Goal: Task Accomplishment & Management: Manage account settings

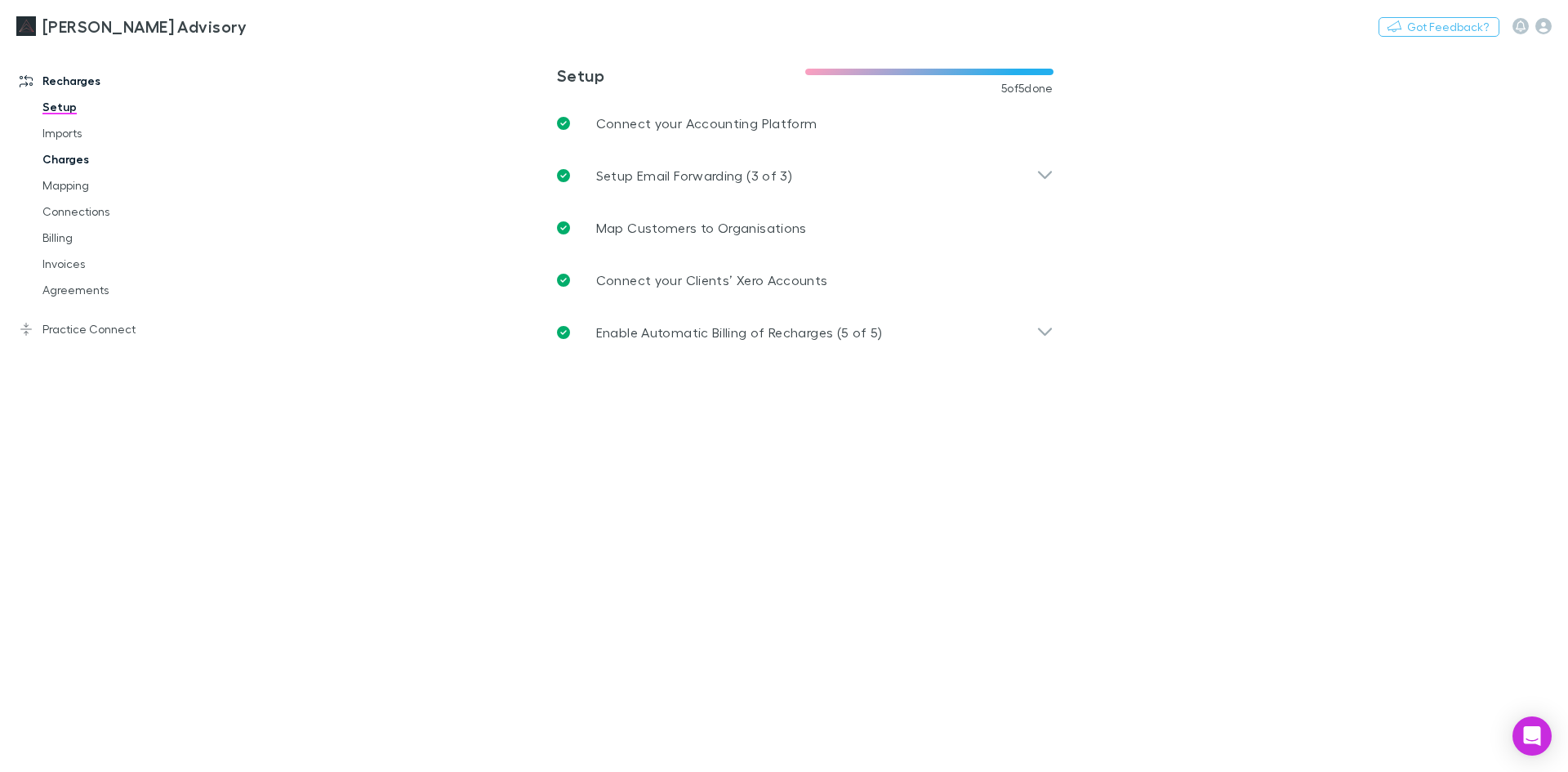
click at [75, 160] on link "Charges" at bounding box center [122, 159] width 194 height 26
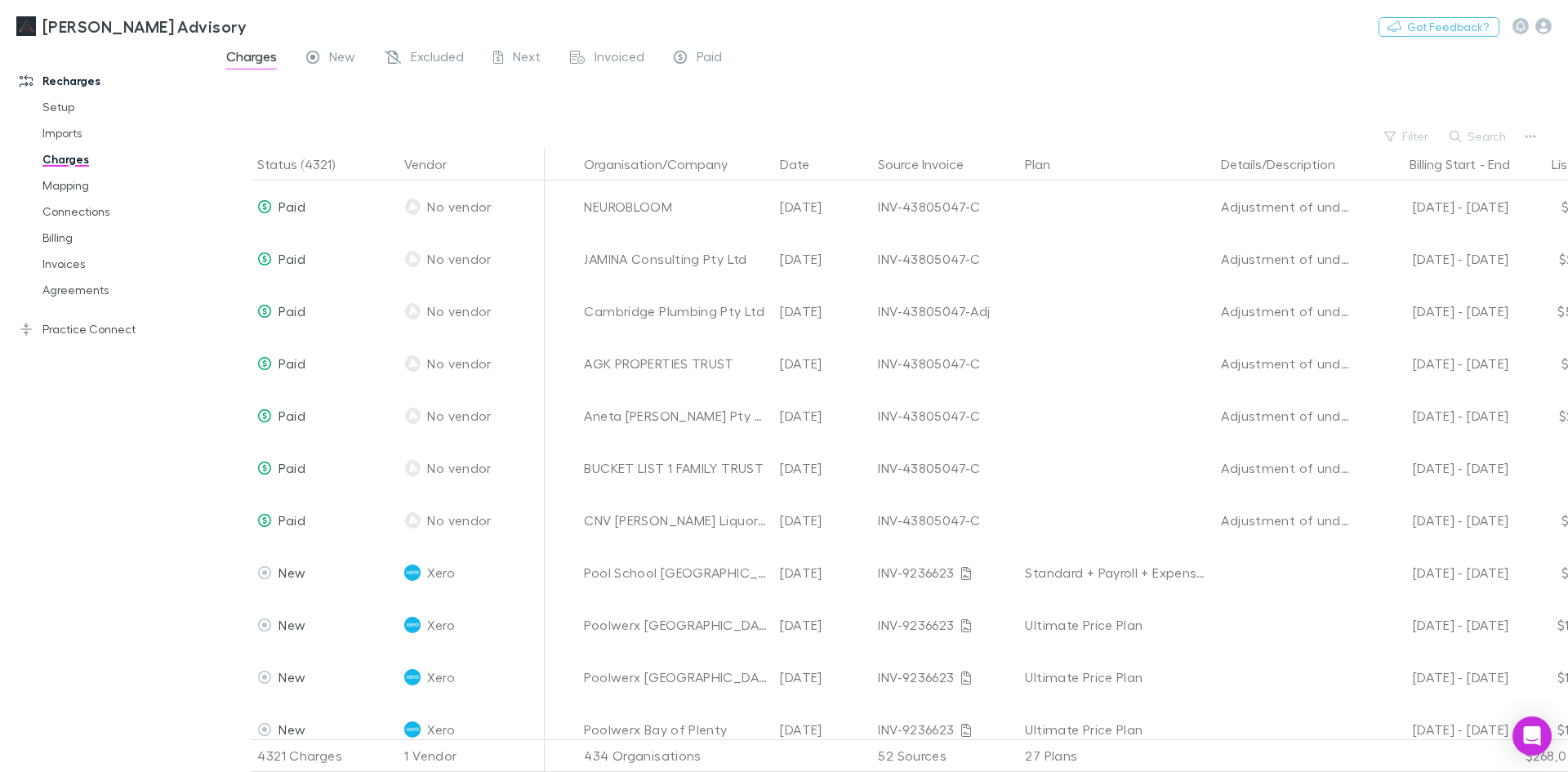
click at [652, 132] on div "Filter Search" at bounding box center [889, 137] width 1356 height 23
click at [603, 56] on span "Invoiced" at bounding box center [619, 59] width 50 height 21
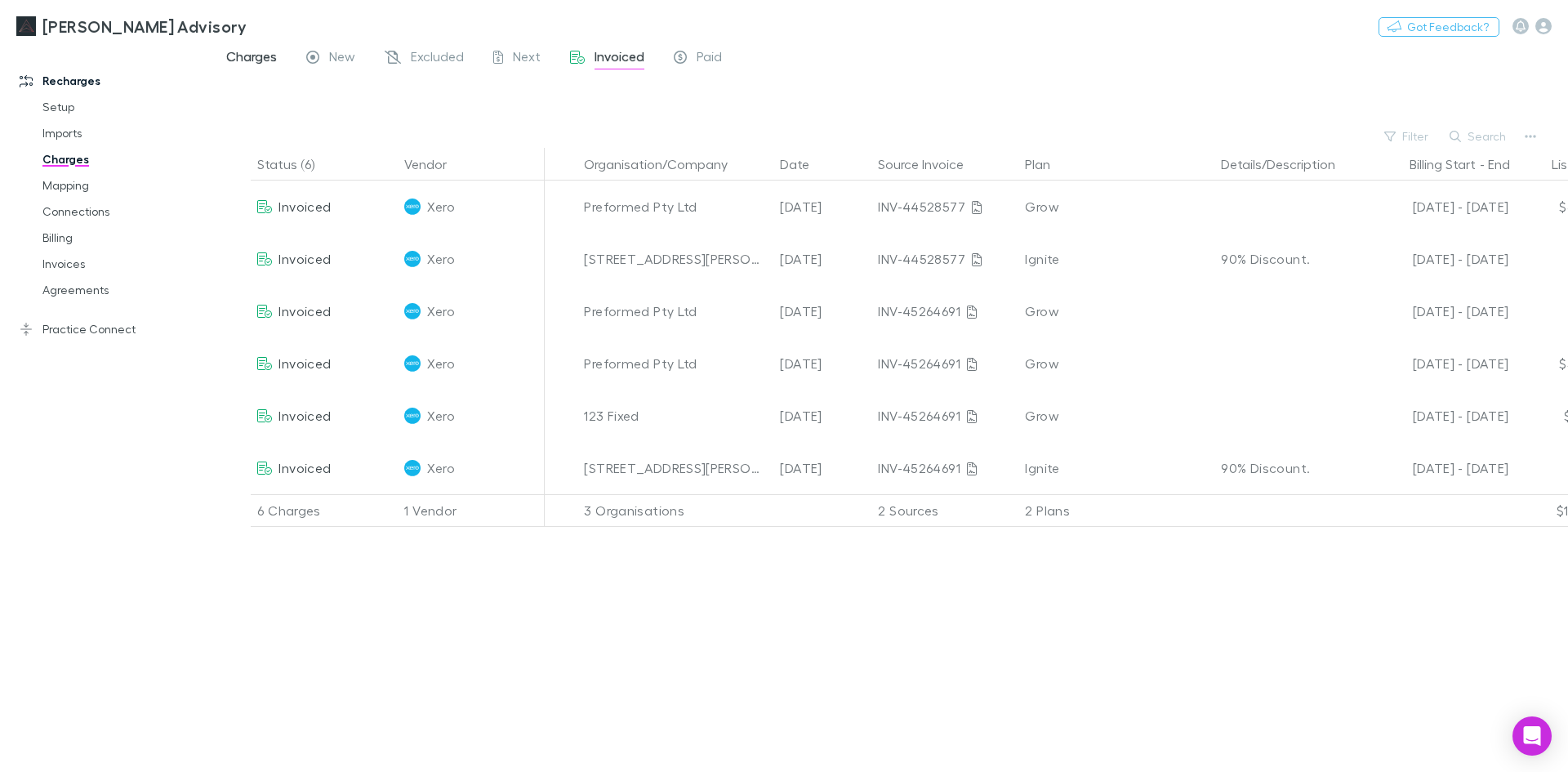
click at [230, 53] on span "Charges" at bounding box center [251, 59] width 51 height 21
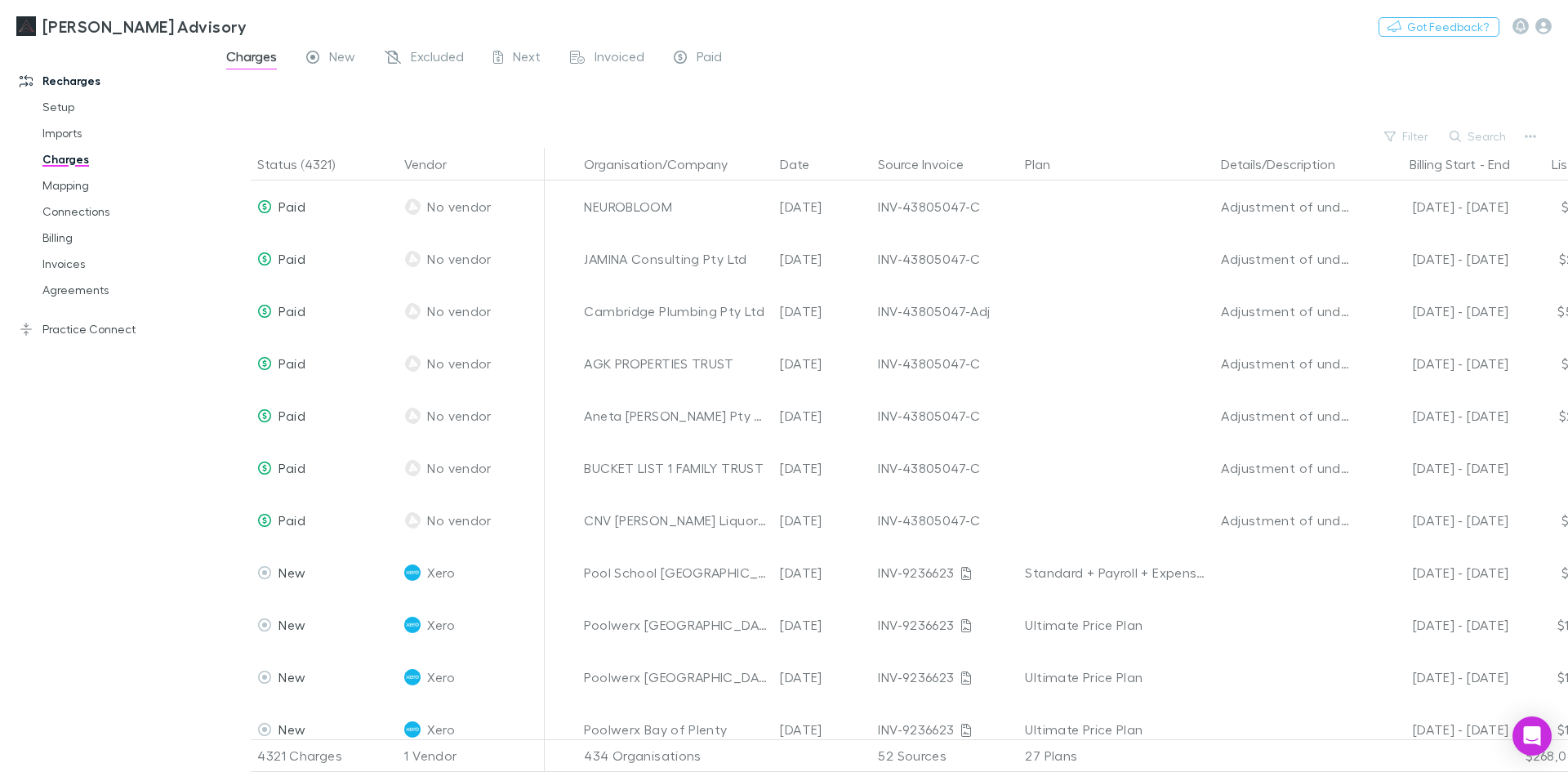
click at [1104, 75] on div "Charges New Excluded Next Invoiced Paid" at bounding box center [889, 61] width 1356 height 31
click at [699, 155] on button "Organisation/Company" at bounding box center [666, 164] width 163 height 33
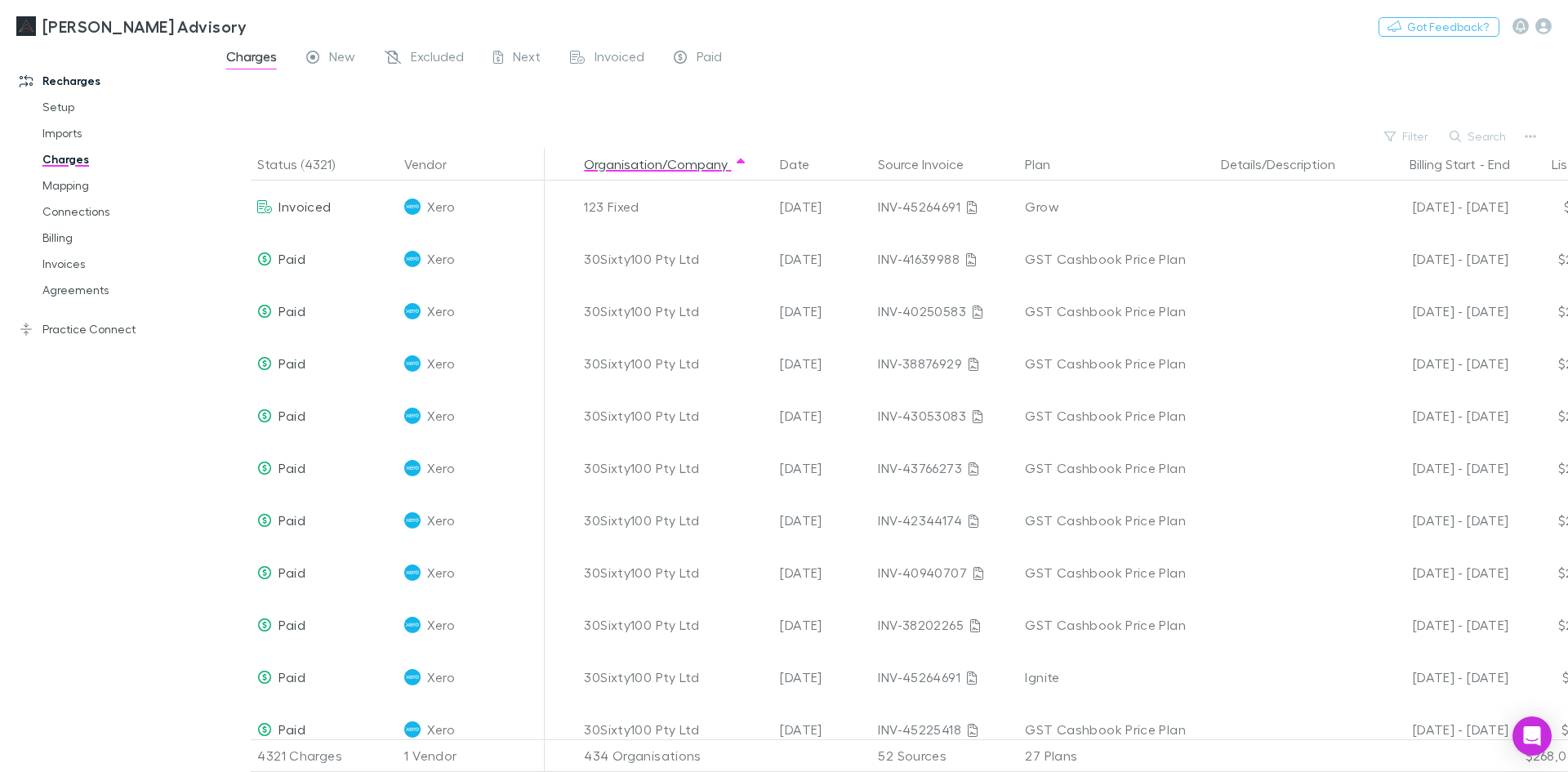
click at [792, 117] on div at bounding box center [903, 100] width 1327 height 48
click at [44, 235] on link "Billing" at bounding box center [122, 237] width 194 height 26
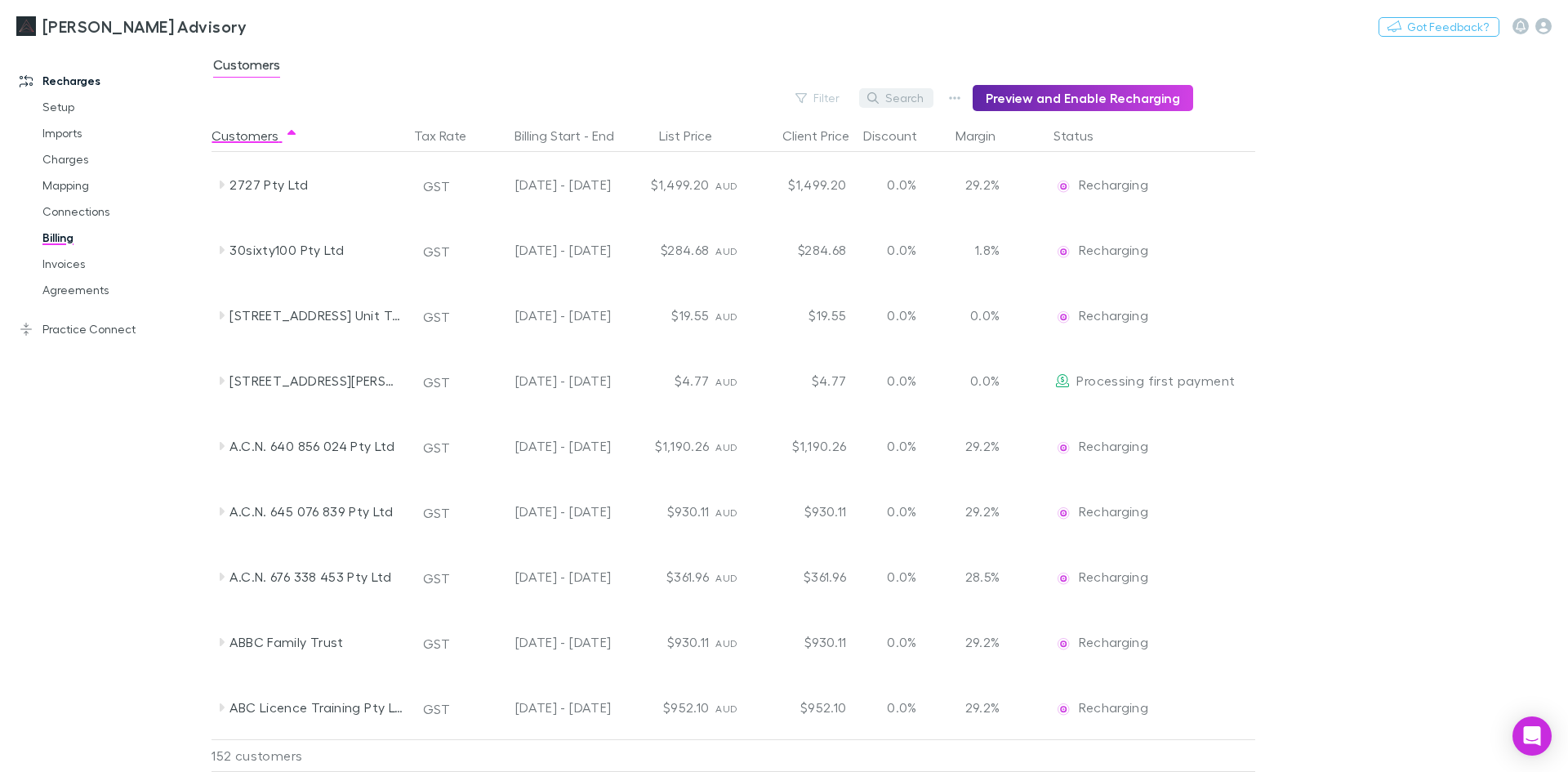
click at [899, 96] on button "Search" at bounding box center [896, 98] width 75 height 20
click at [888, 101] on div "Search" at bounding box center [896, 98] width 75 height 26
click at [895, 96] on button "Search" at bounding box center [896, 98] width 75 height 20
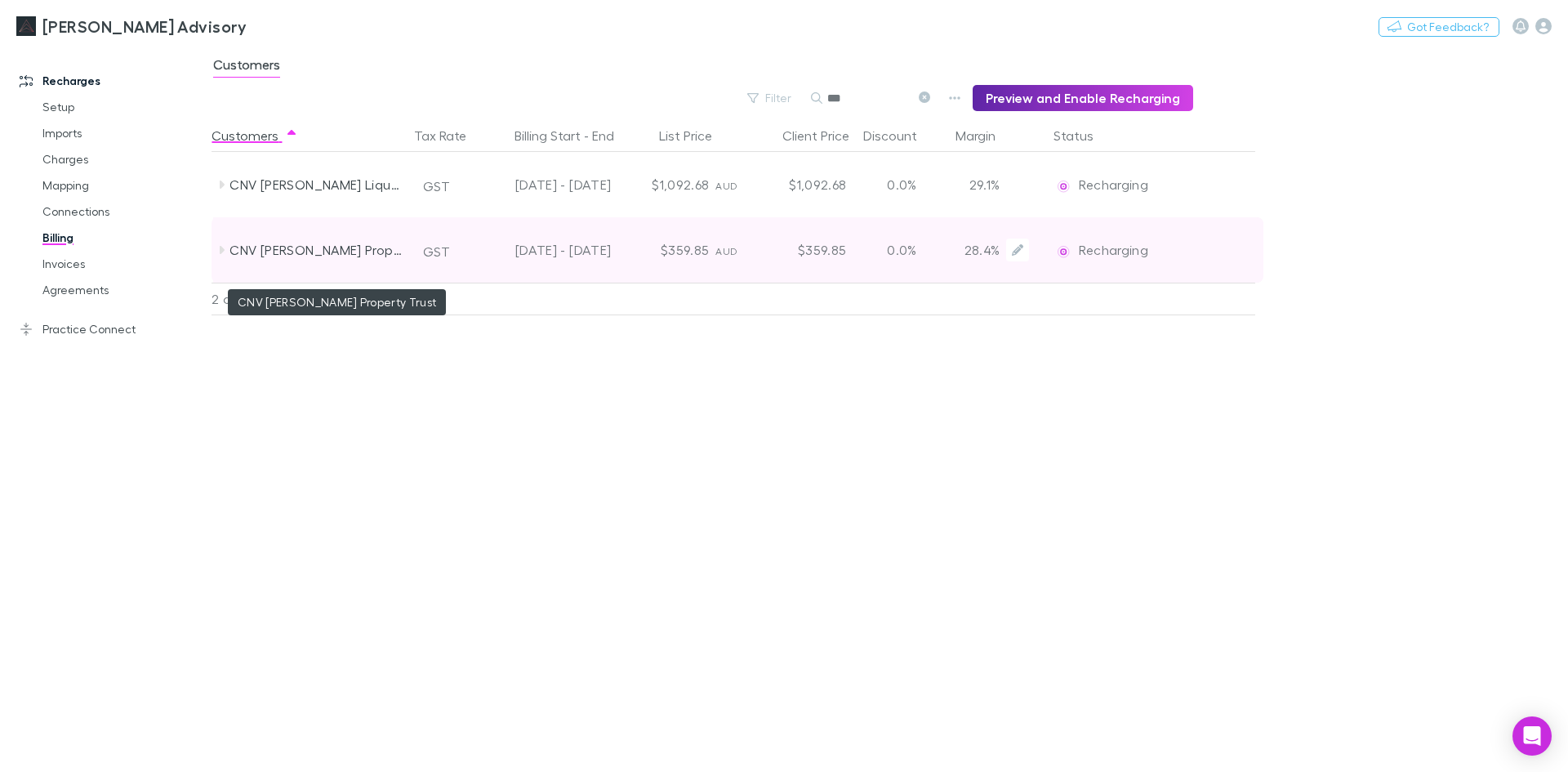
type input "***"
click at [282, 246] on div "CNV [PERSON_NAME] Property Trust" at bounding box center [316, 250] width 173 height 66
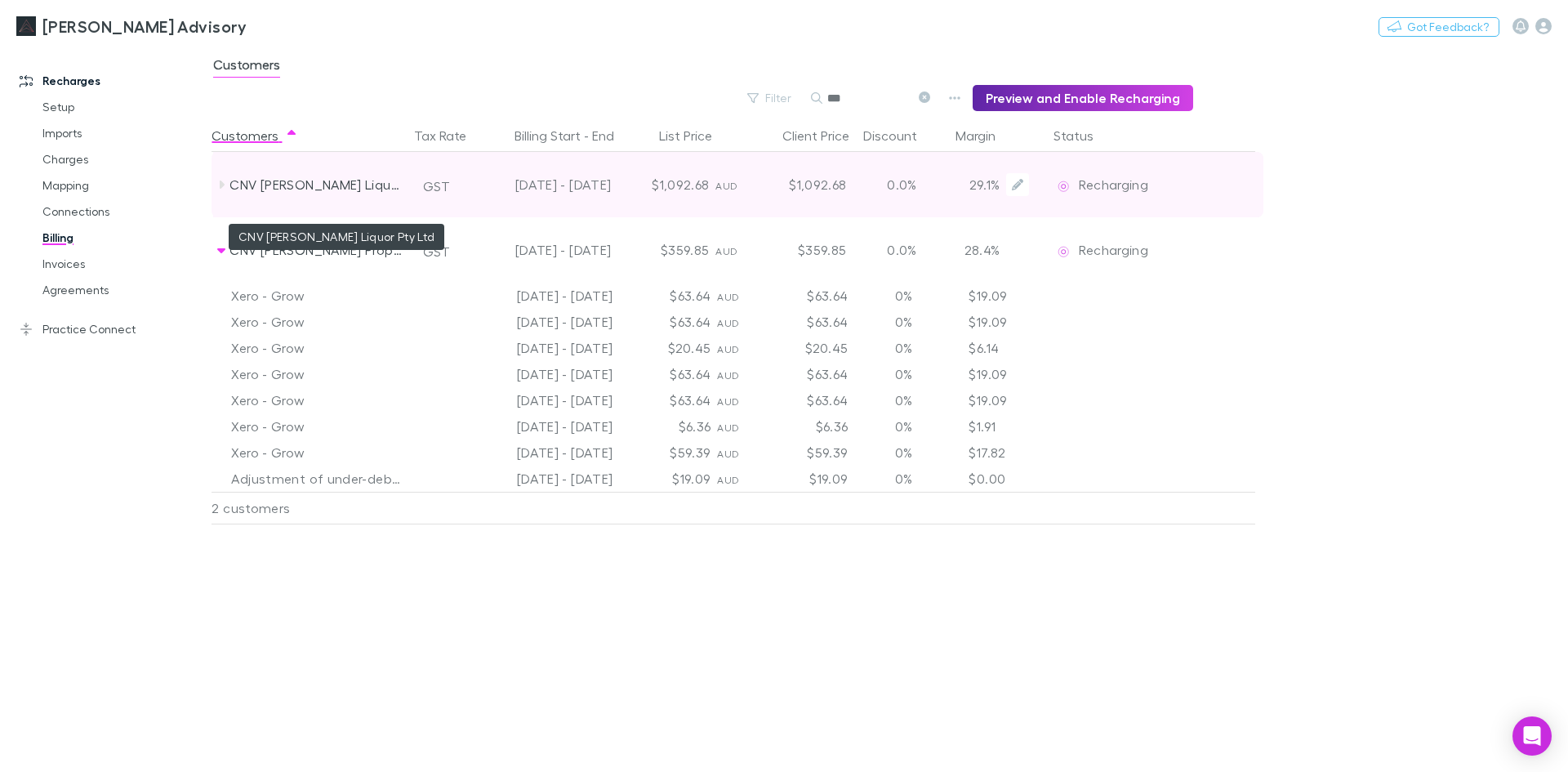
click at [330, 182] on div "CNV [PERSON_NAME] Liquor Pty Ltd" at bounding box center [316, 185] width 173 height 66
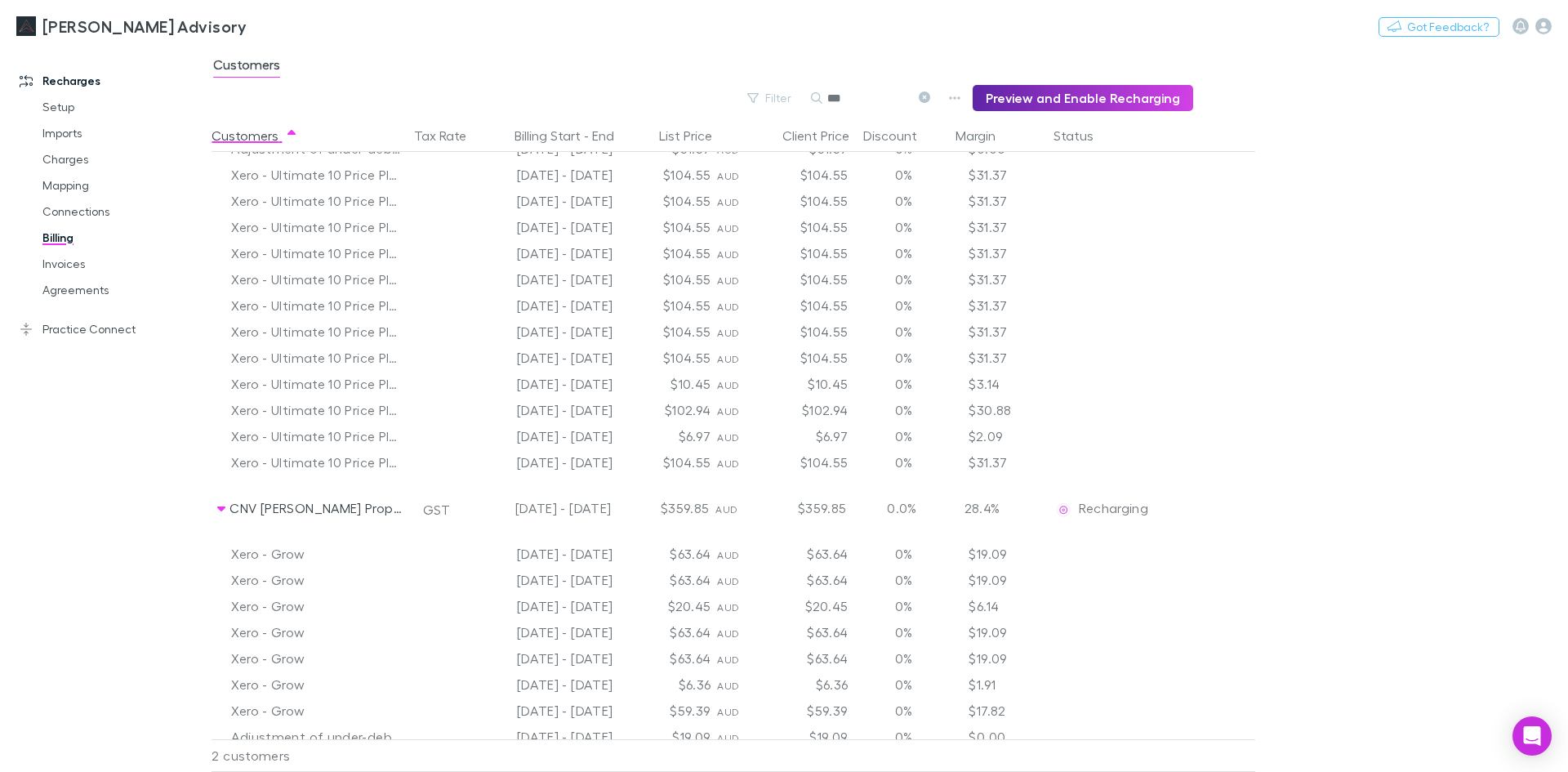
scroll to position [92, 0]
click at [83, 486] on div "Recharges Setup Imports Charges Mapping Connections Billing Invoices Agreements…" at bounding box center [112, 405] width 224 height 706
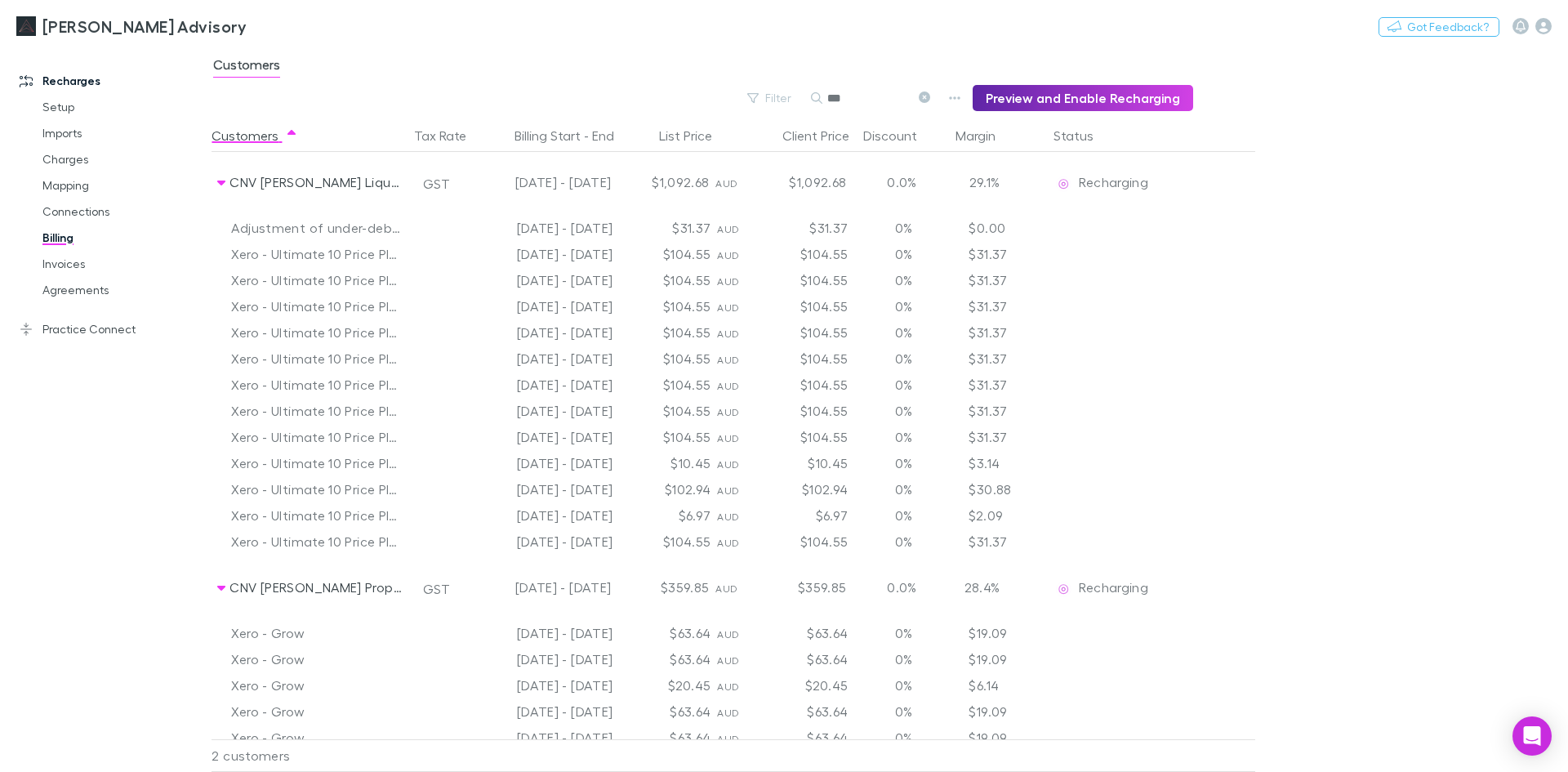
scroll to position [0, 0]
